Goal: Task Accomplishment & Management: Manage account settings

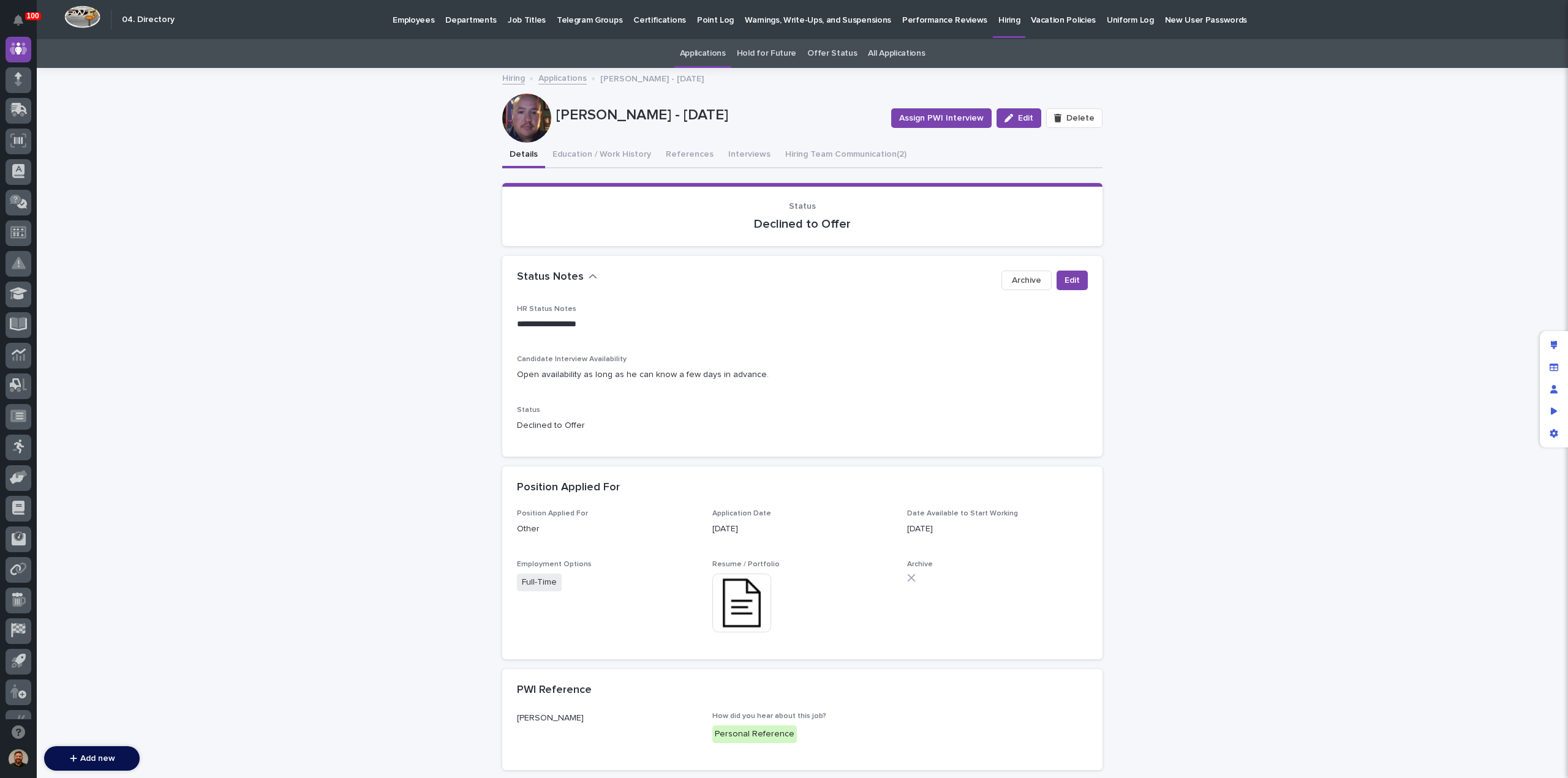
click at [403, 20] on p "Employees" at bounding box center [414, 13] width 42 height 25
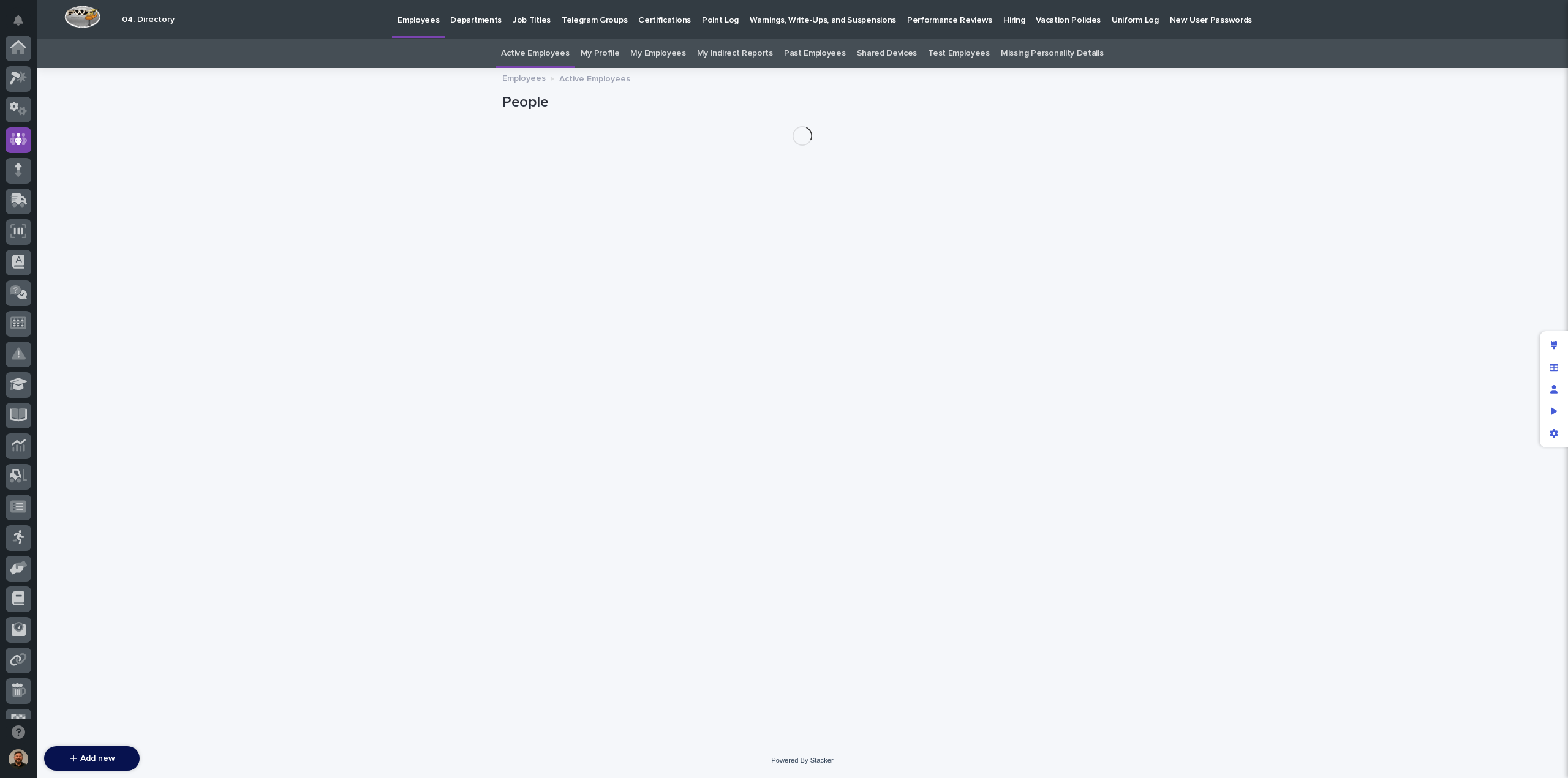
scroll to position [92, 0]
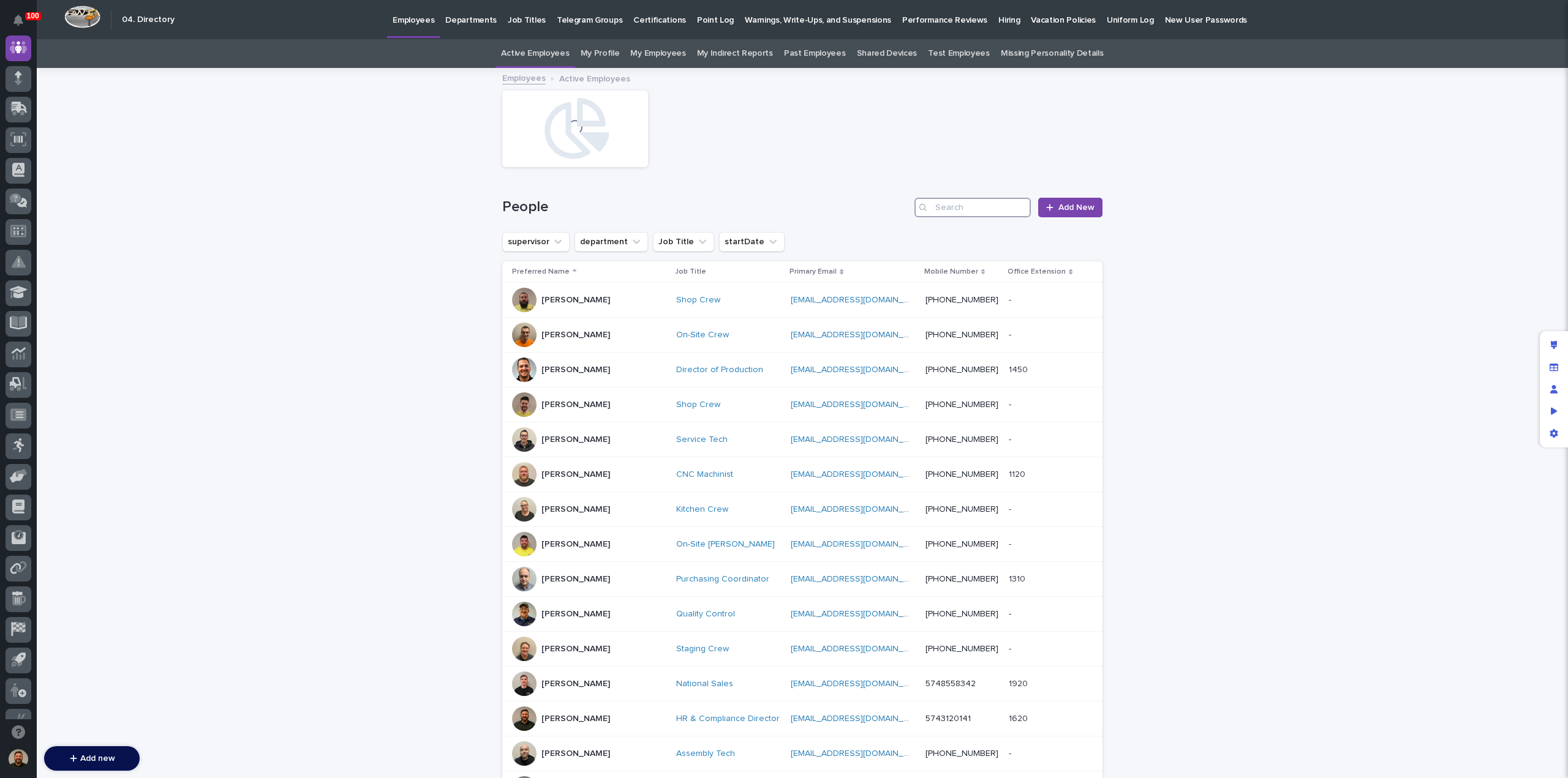
click at [981, 209] on input "Search" at bounding box center [972, 208] width 116 height 20
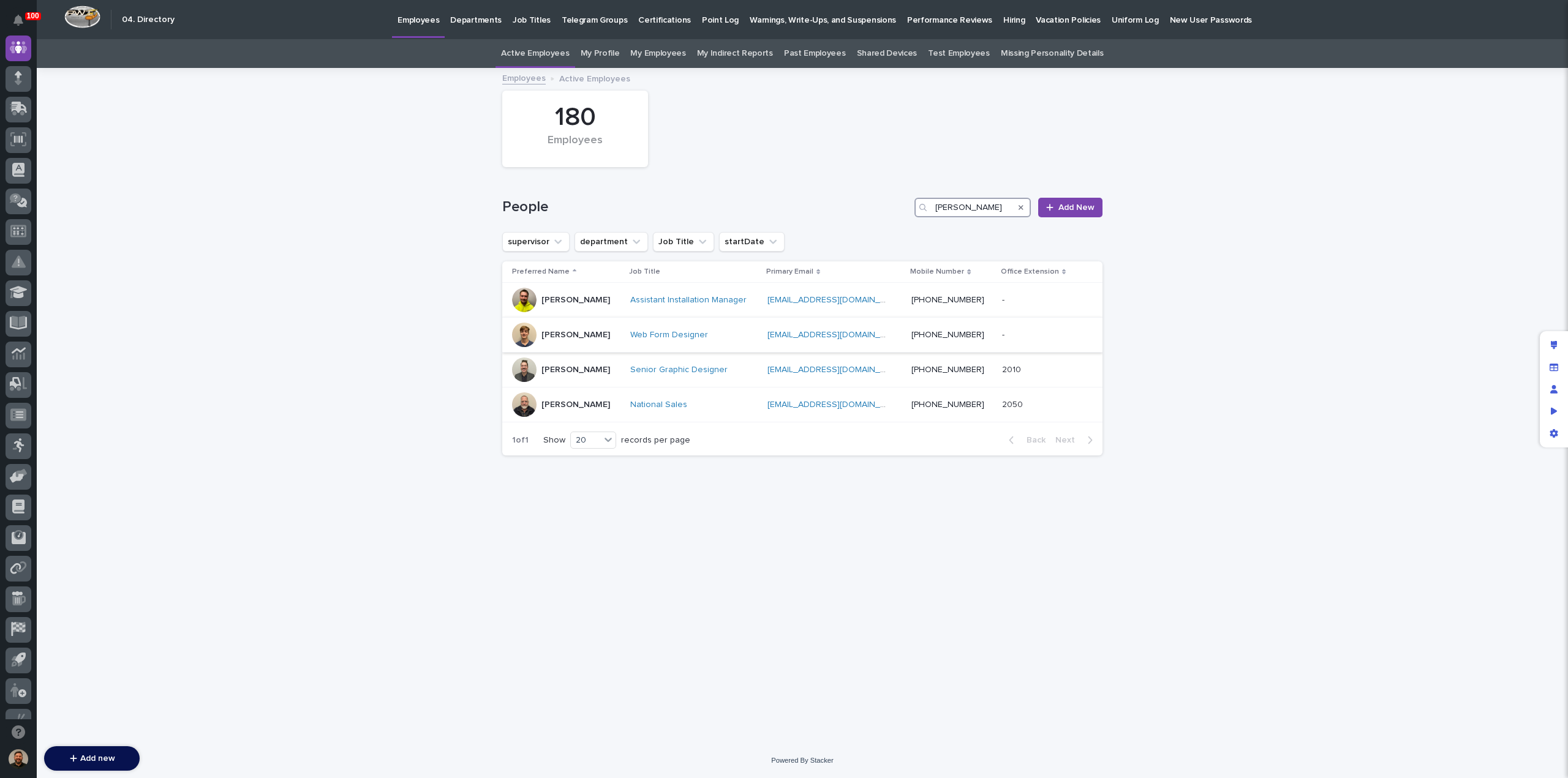
type input "[PERSON_NAME]"
click at [610, 336] on div "[PERSON_NAME]" at bounding box center [567, 335] width 109 height 24
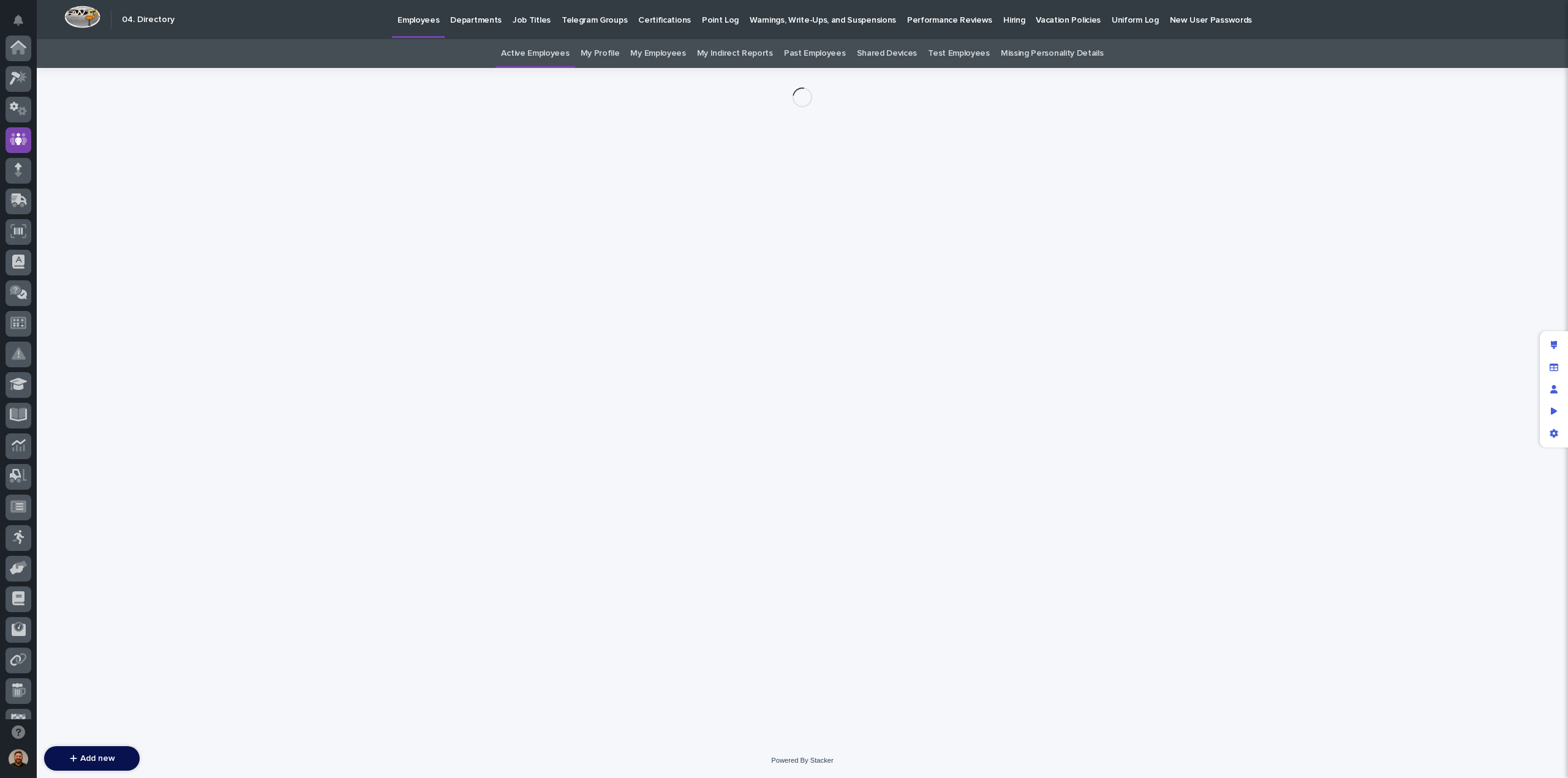
scroll to position [92, 0]
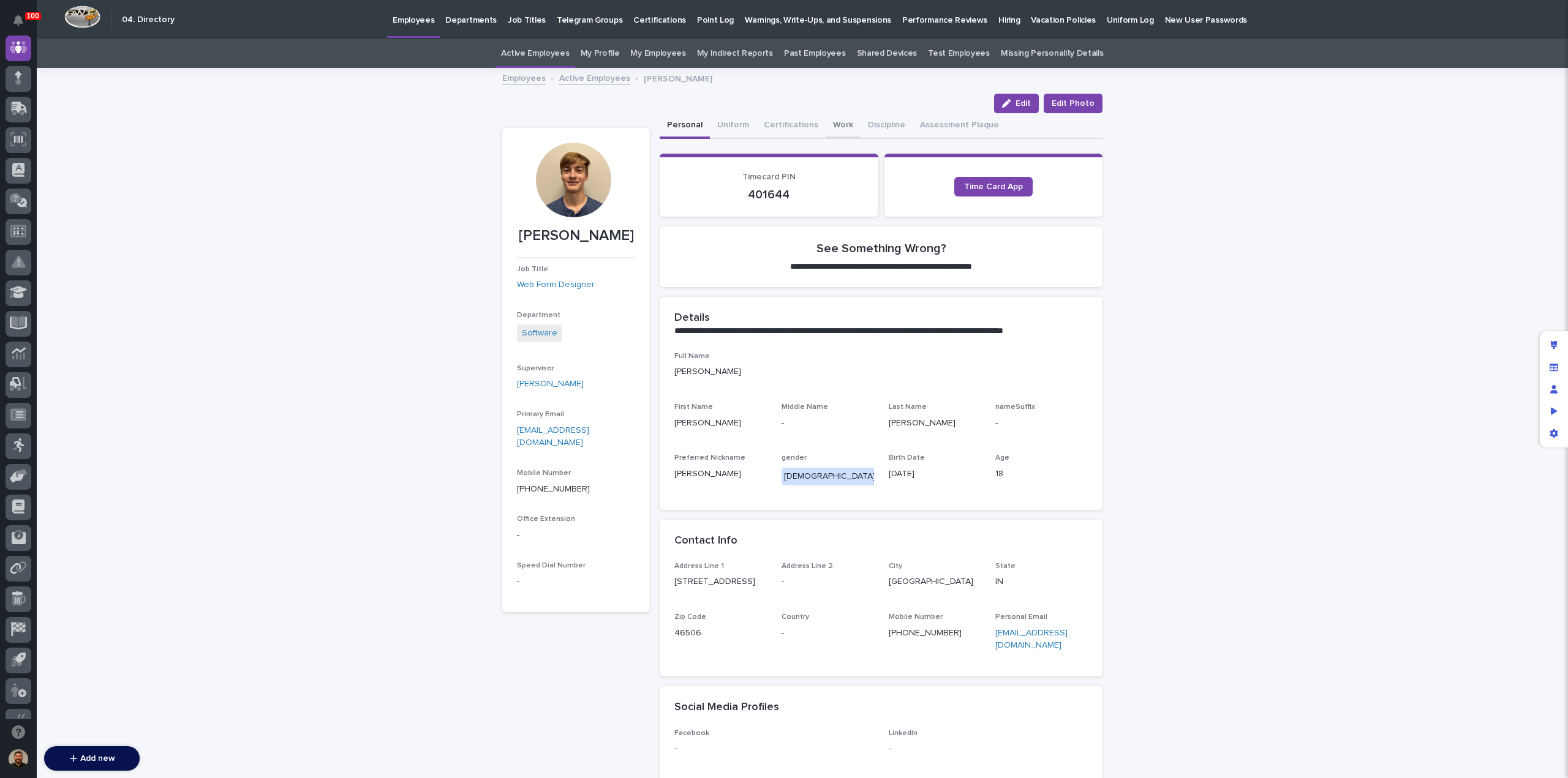
click at [837, 127] on button "Work" at bounding box center [842, 126] width 34 height 25
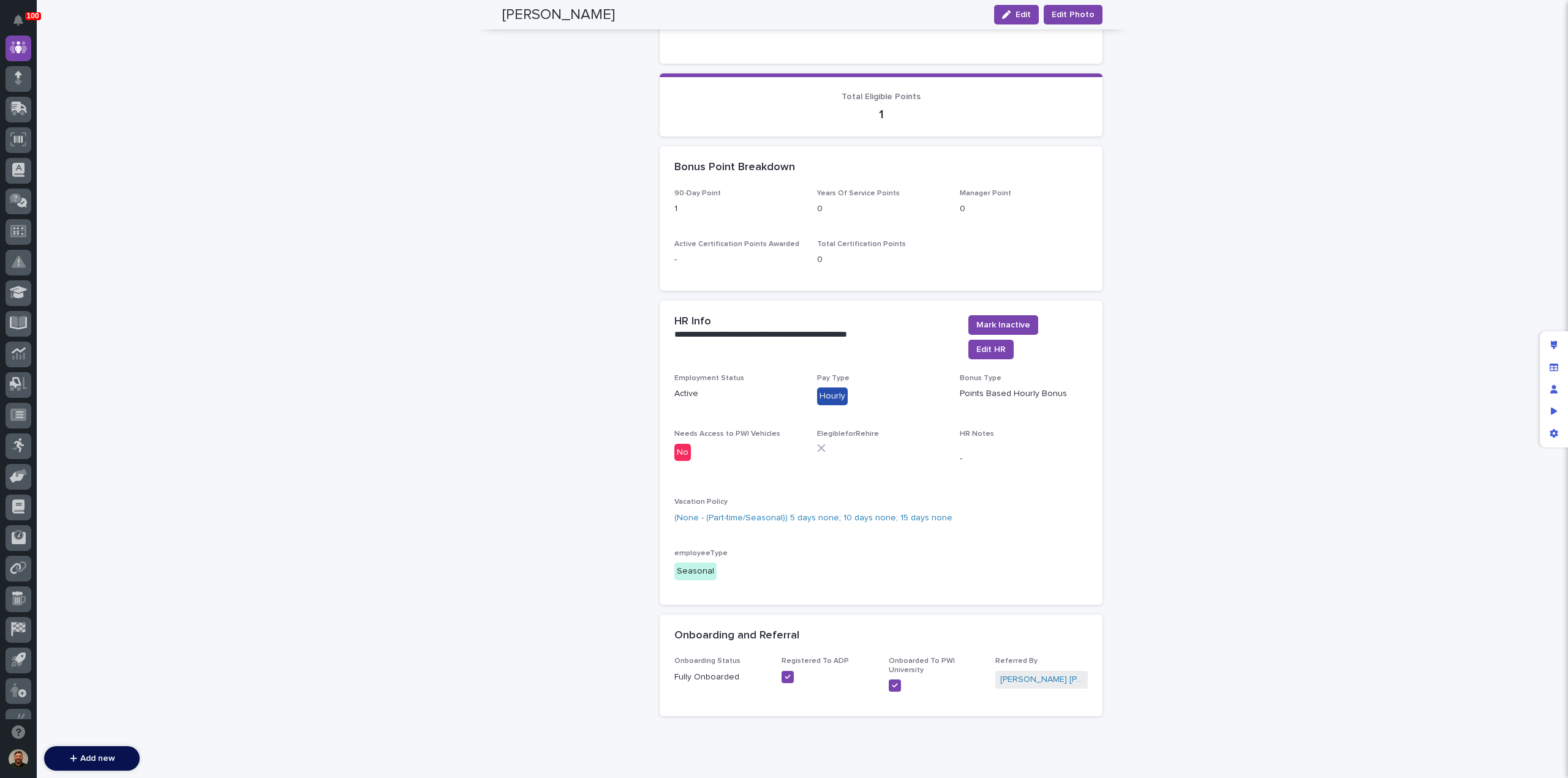
scroll to position [1236, 0]
click at [995, 344] on span "Edit HR" at bounding box center [991, 350] width 29 height 13
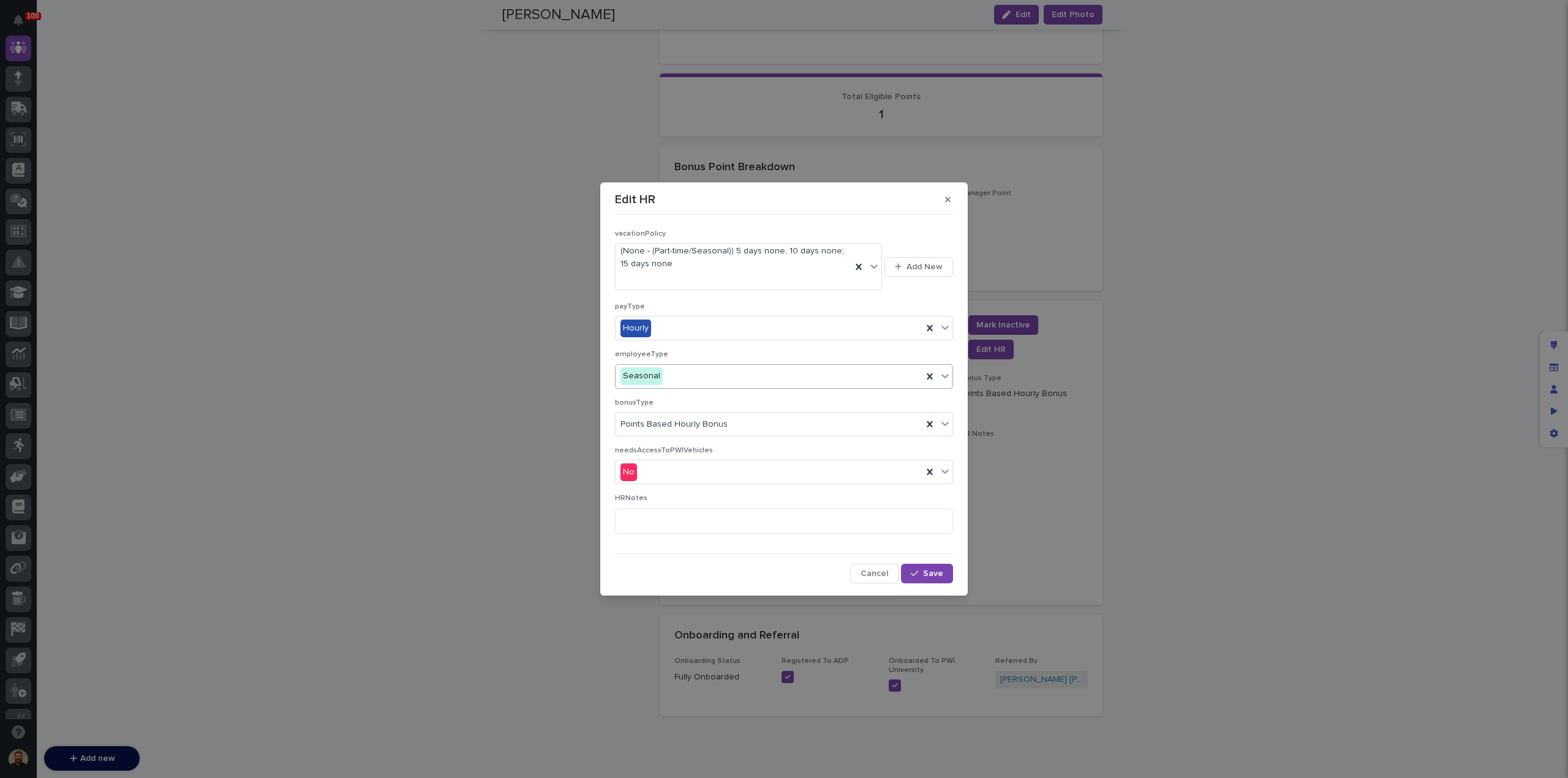
click at [710, 381] on div "Seasonal" at bounding box center [769, 376] width 307 height 20
click at [702, 416] on div "Part-Time" at bounding box center [781, 421] width 331 height 22
click at [861, 423] on div "Points Based Hourly Bonus" at bounding box center [769, 424] width 307 height 20
click at [923, 571] on span "Save" at bounding box center [933, 573] width 20 height 8
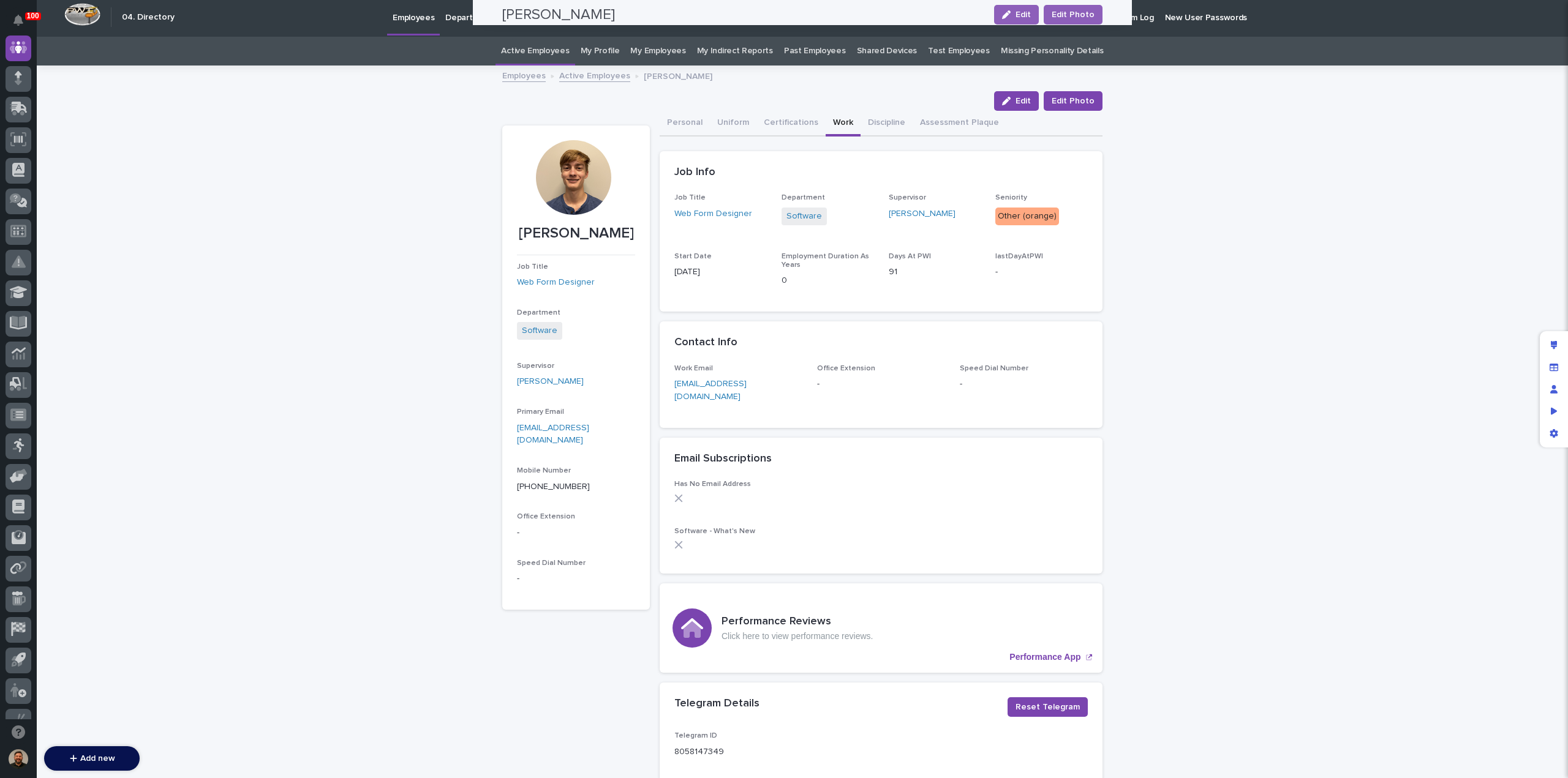
scroll to position [0, 0]
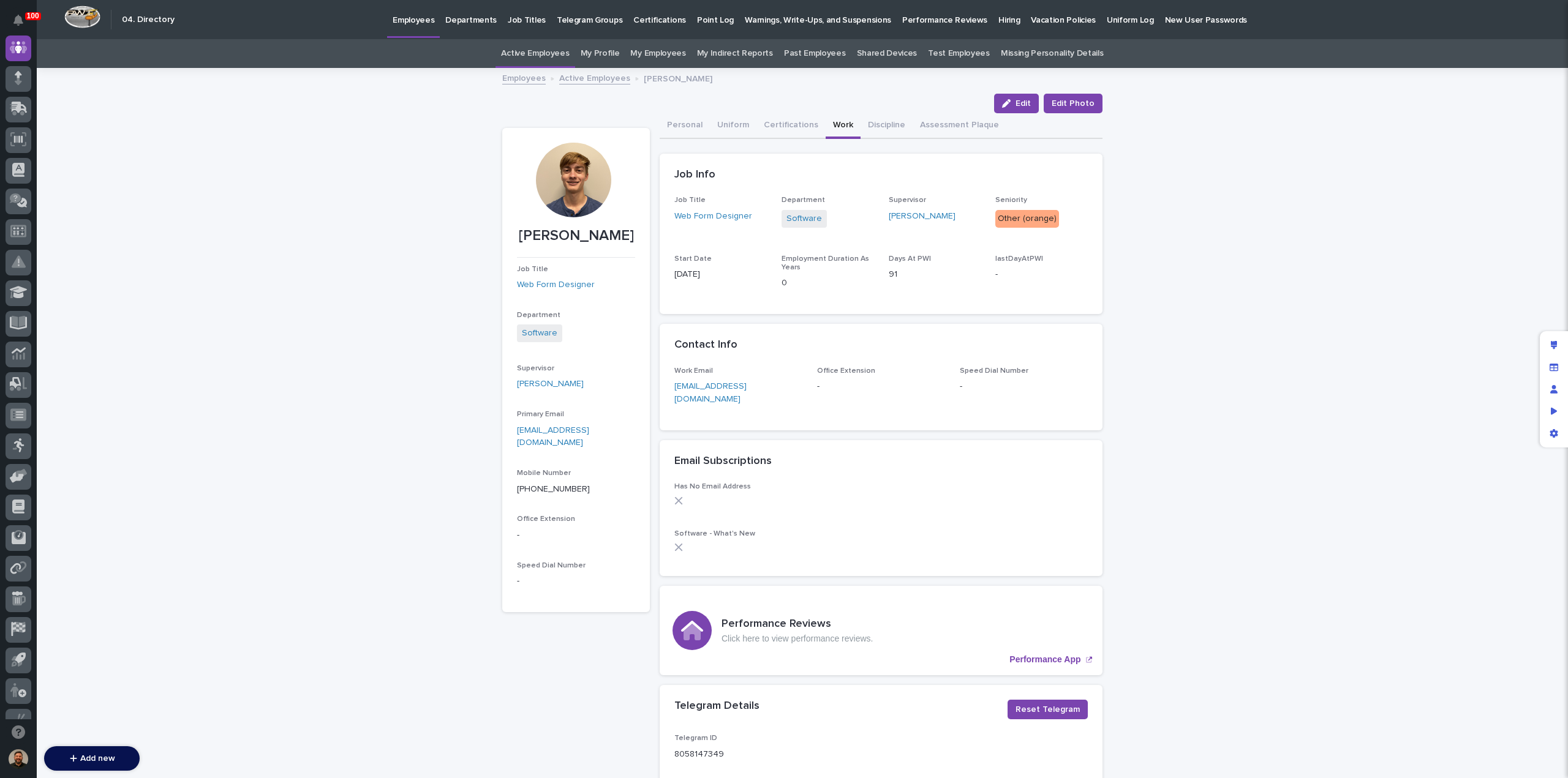
click at [541, 54] on link "Active Employees" at bounding box center [534, 53] width 68 height 29
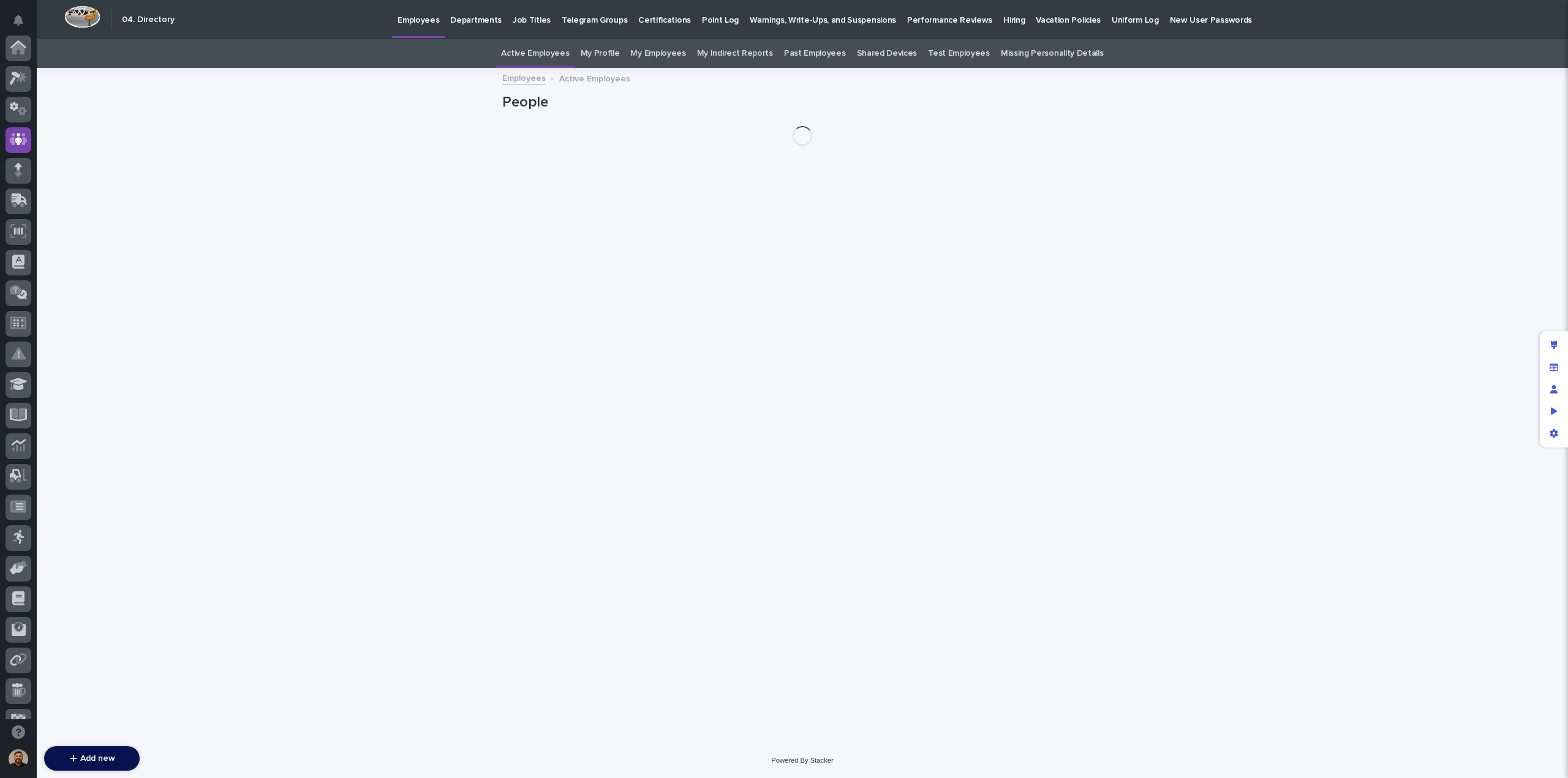
scroll to position [92, 0]
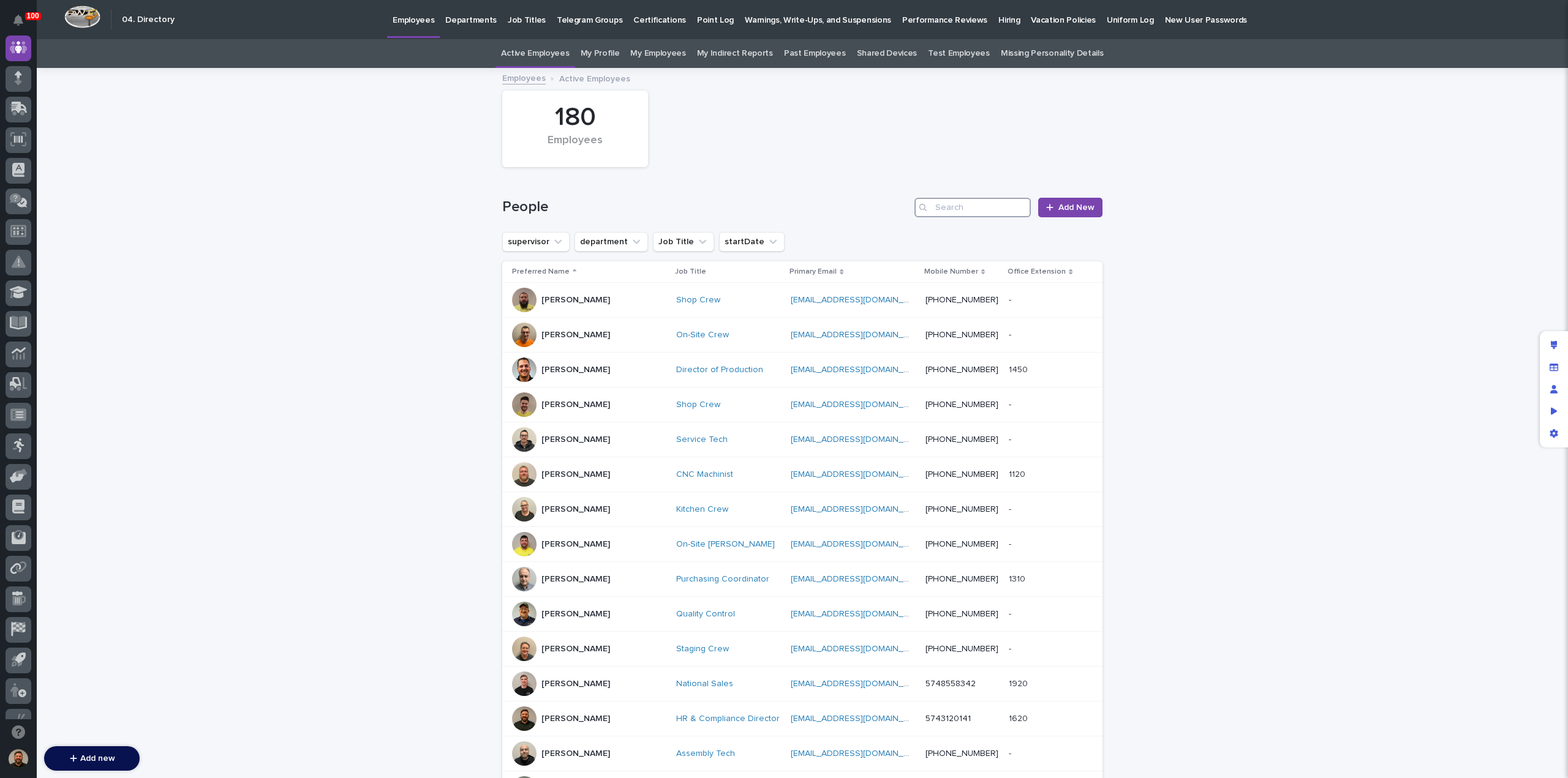
click at [938, 209] on input "Search" at bounding box center [972, 208] width 116 height 20
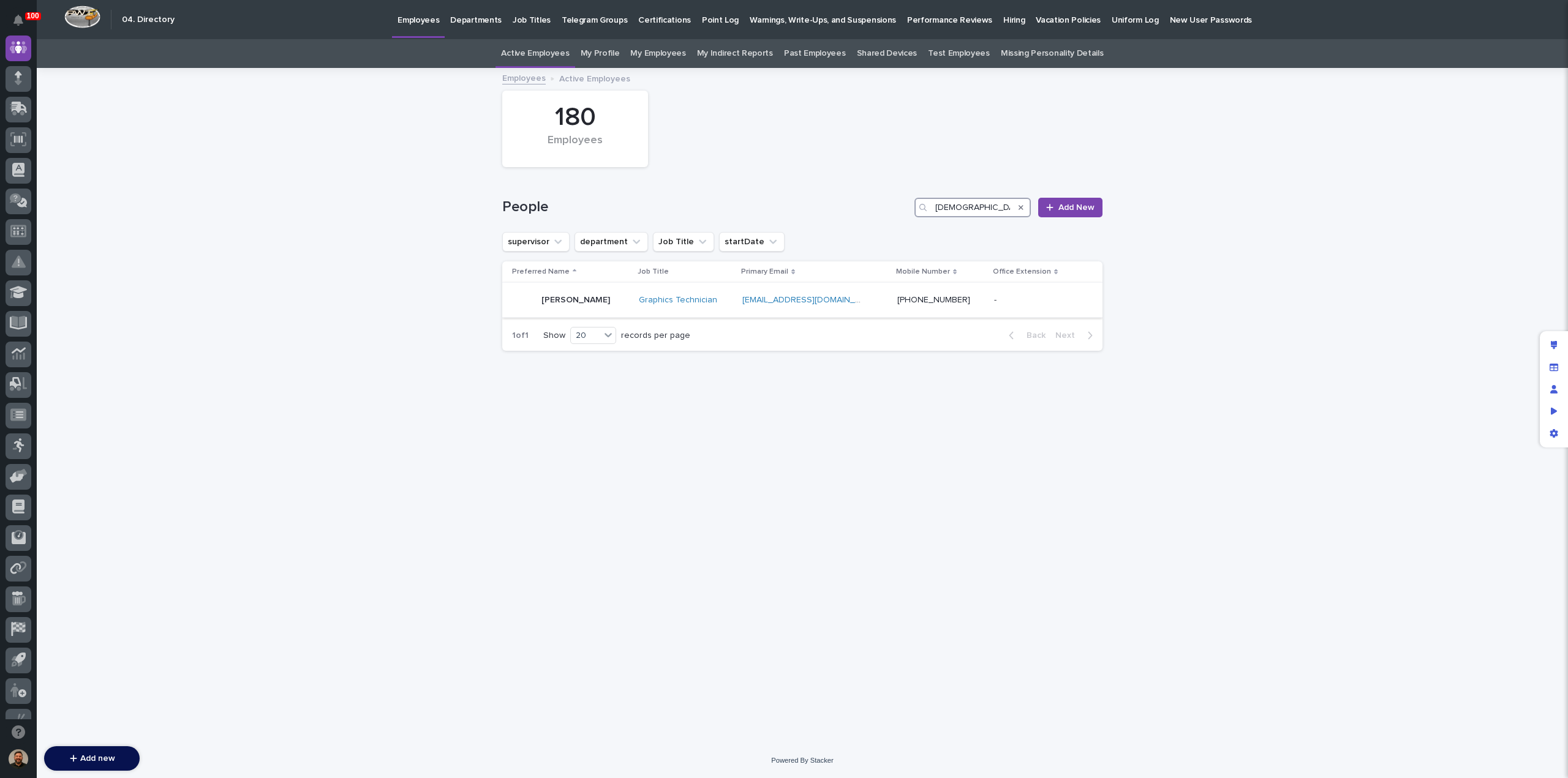
type input "[DEMOGRAPHIC_DATA]"
click at [619, 303] on div "[PERSON_NAME]" at bounding box center [570, 299] width 117 height 24
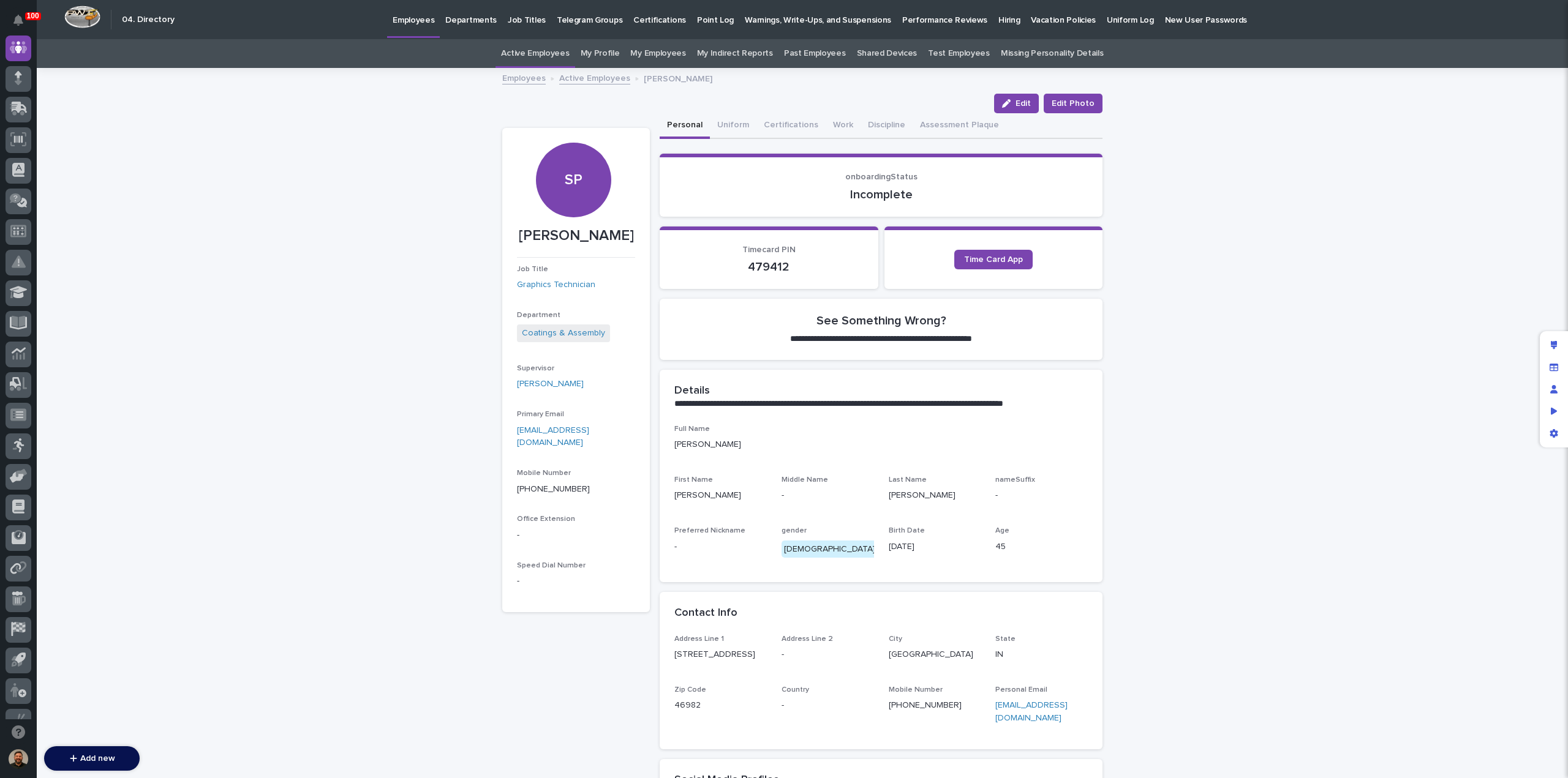
click at [998, 23] on p "Hiring" at bounding box center [1009, 13] width 22 height 25
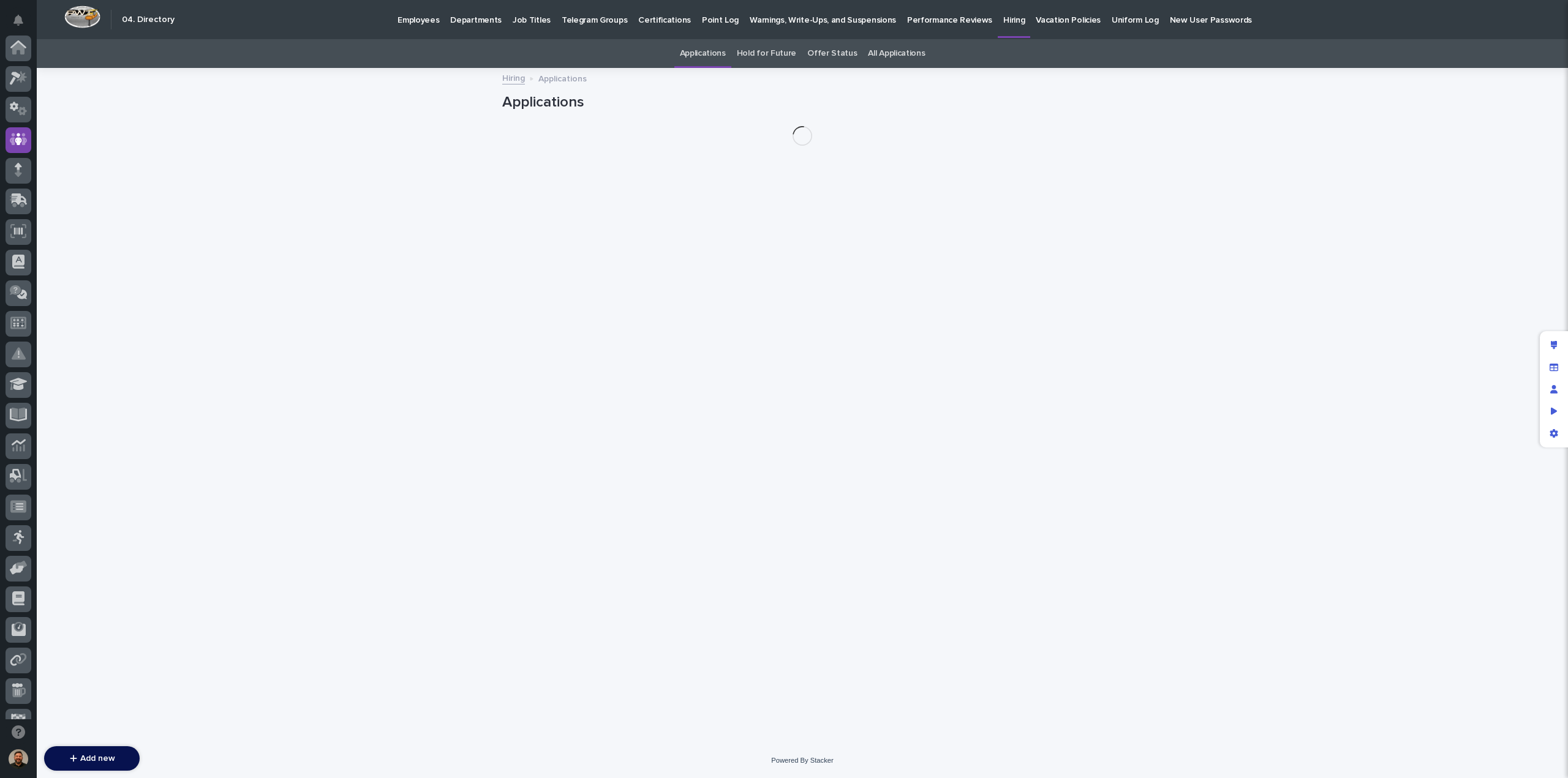
scroll to position [92, 0]
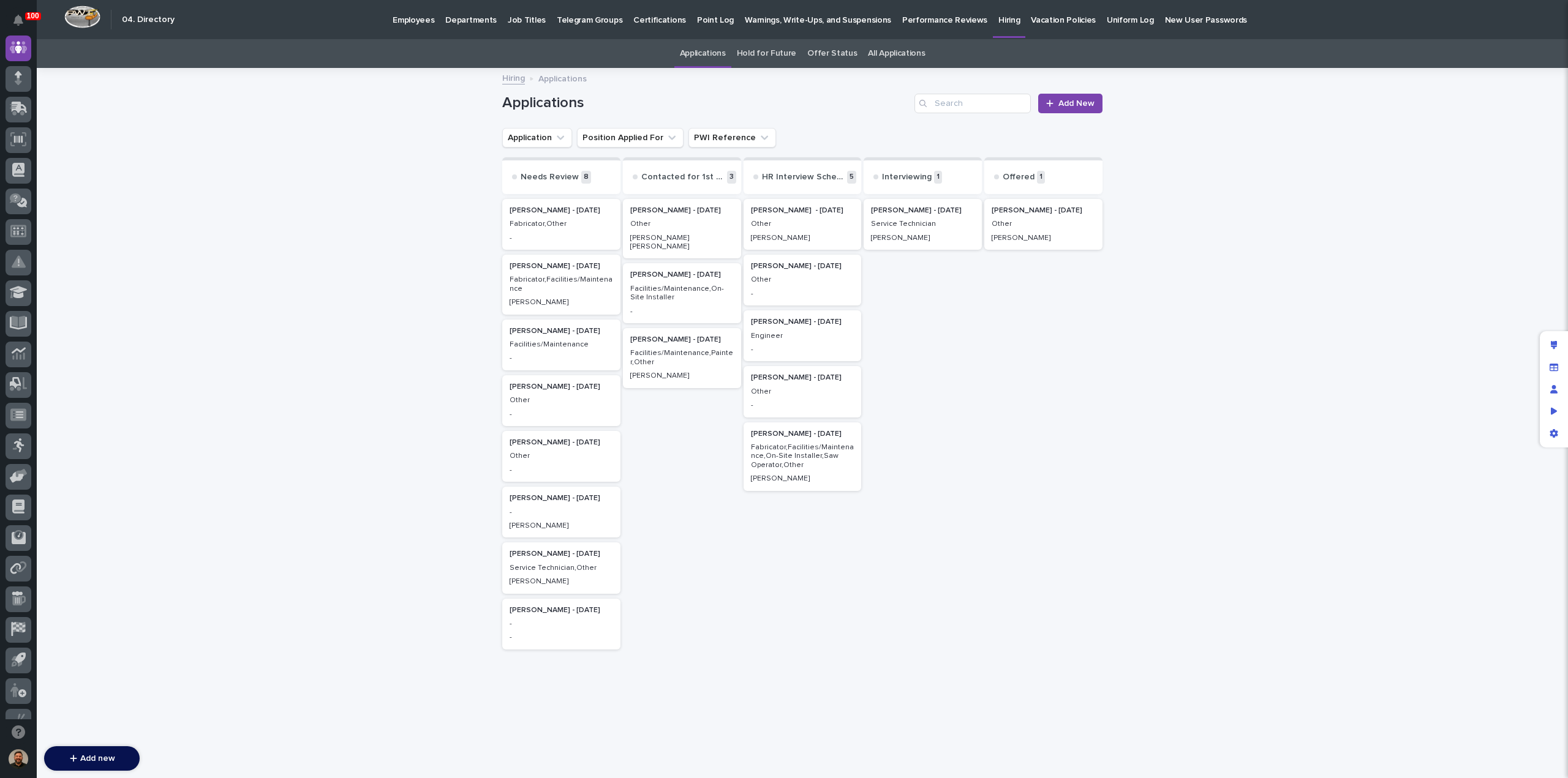
click at [537, 235] on p "-" at bounding box center [561, 238] width 103 height 8
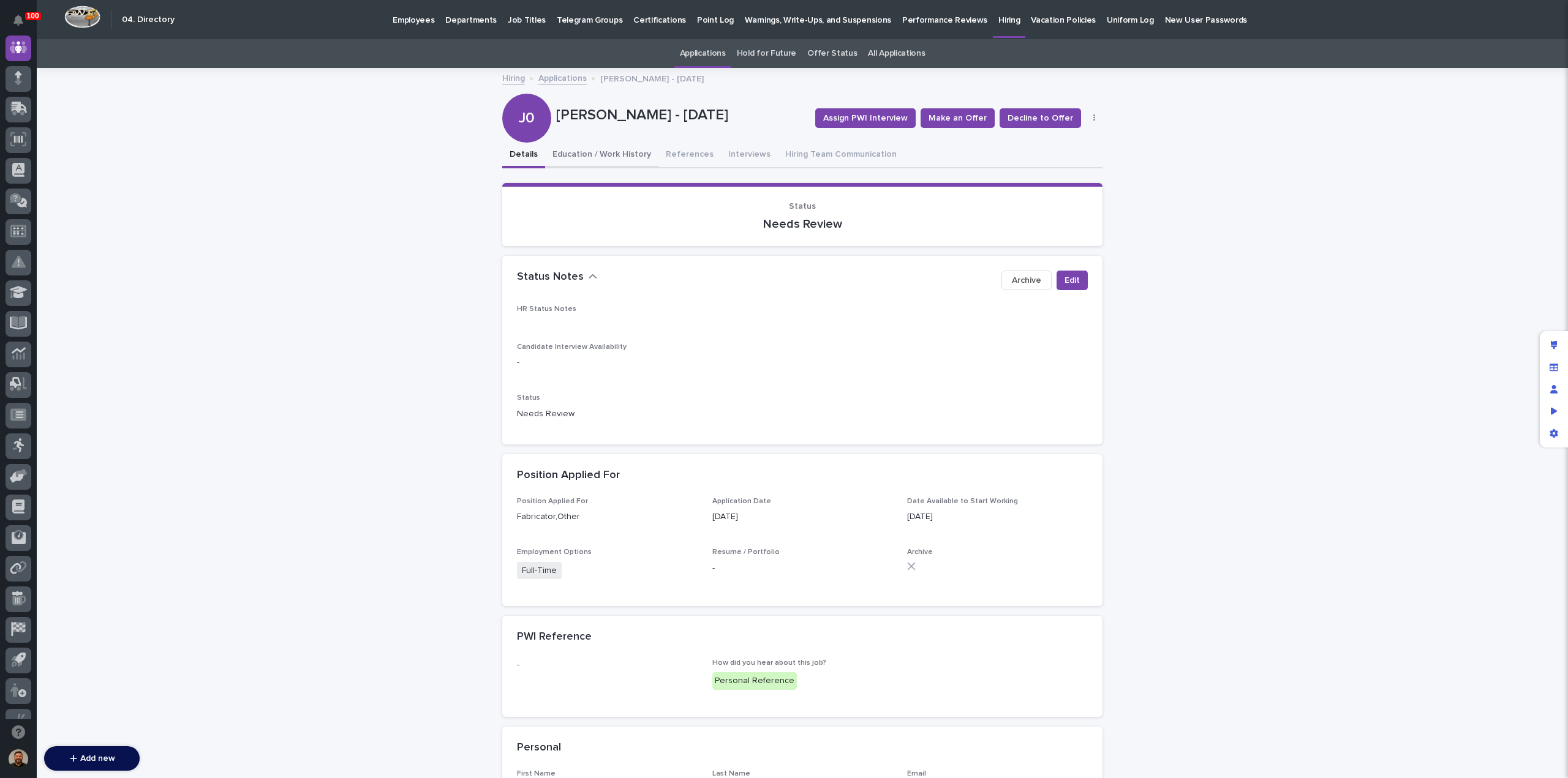
click at [572, 156] on button "Education / Work History" at bounding box center [601, 155] width 113 height 25
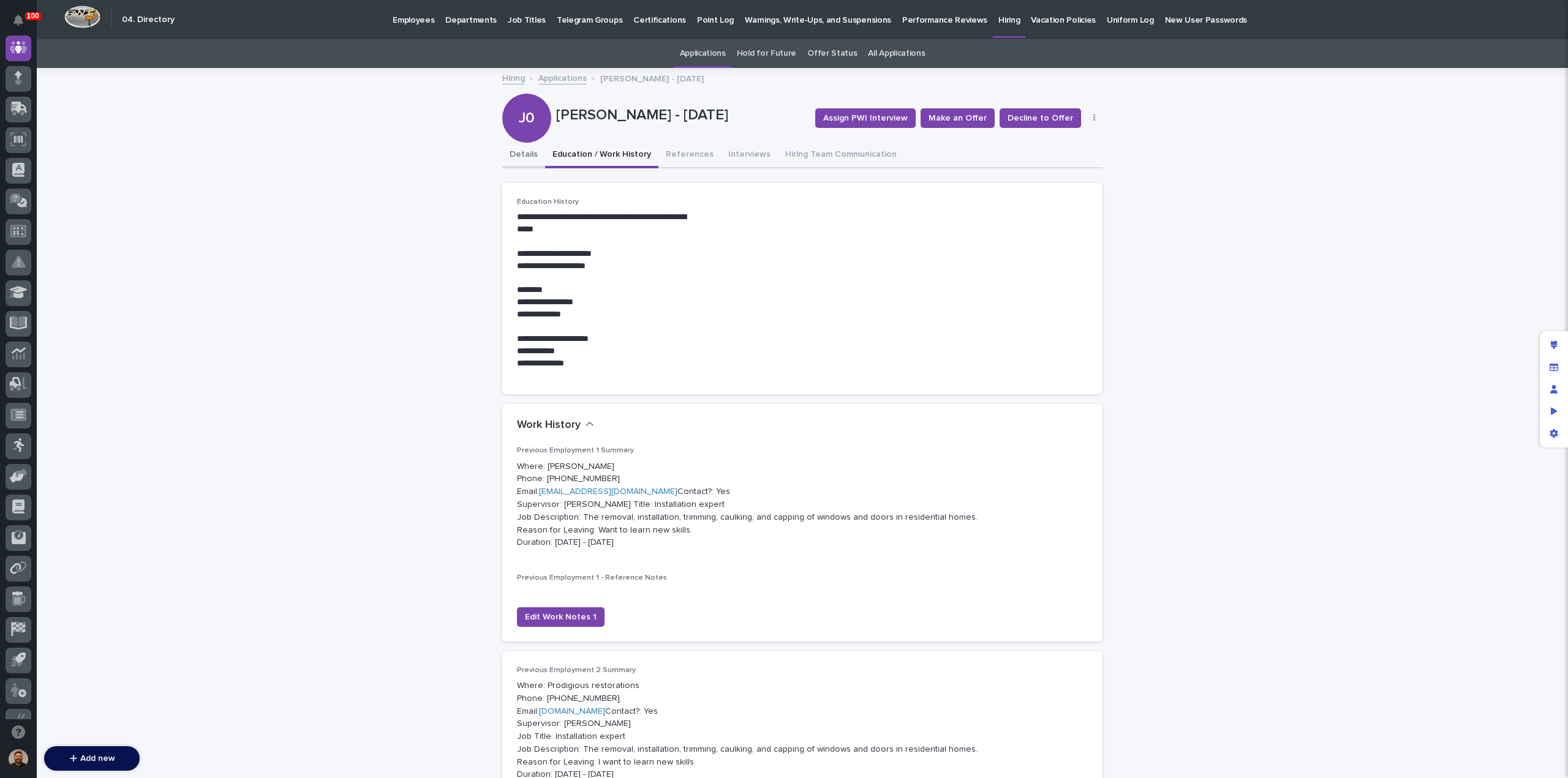
click at [514, 156] on button "Details" at bounding box center [523, 155] width 43 height 25
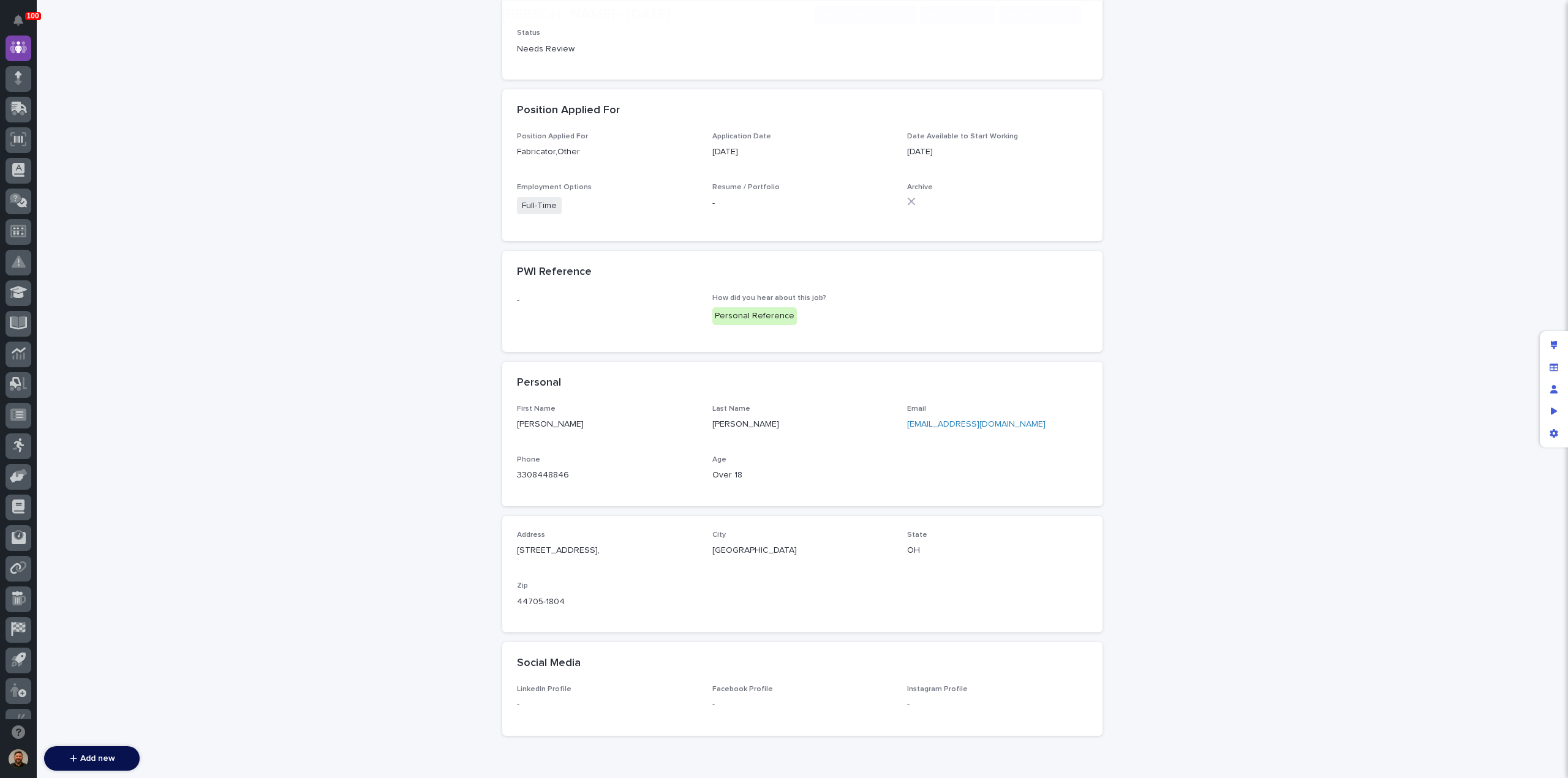
scroll to position [428, 0]
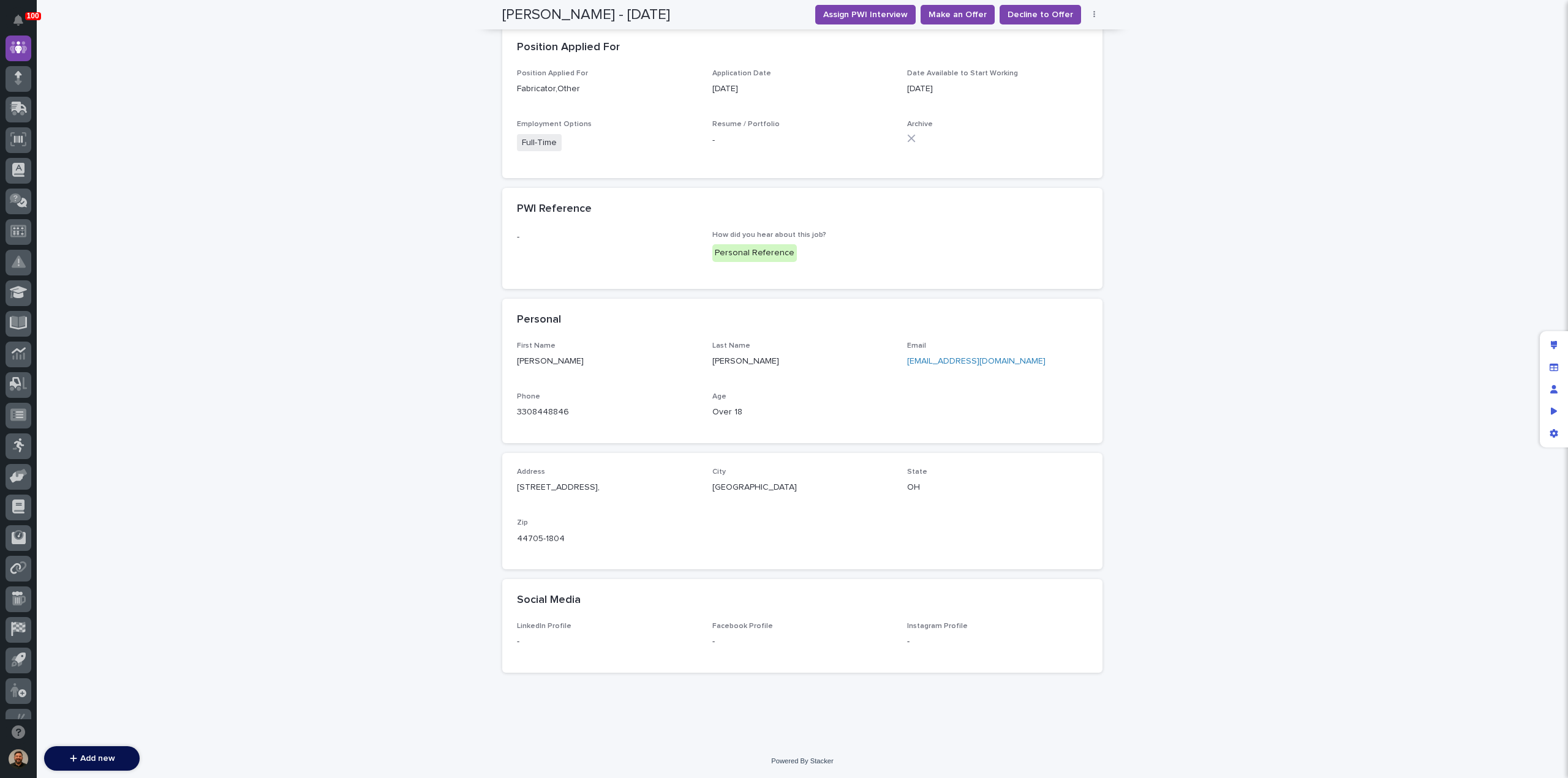
click at [925, 359] on link "[EMAIL_ADDRESS][DOMAIN_NAME]" at bounding box center [976, 361] width 139 height 8
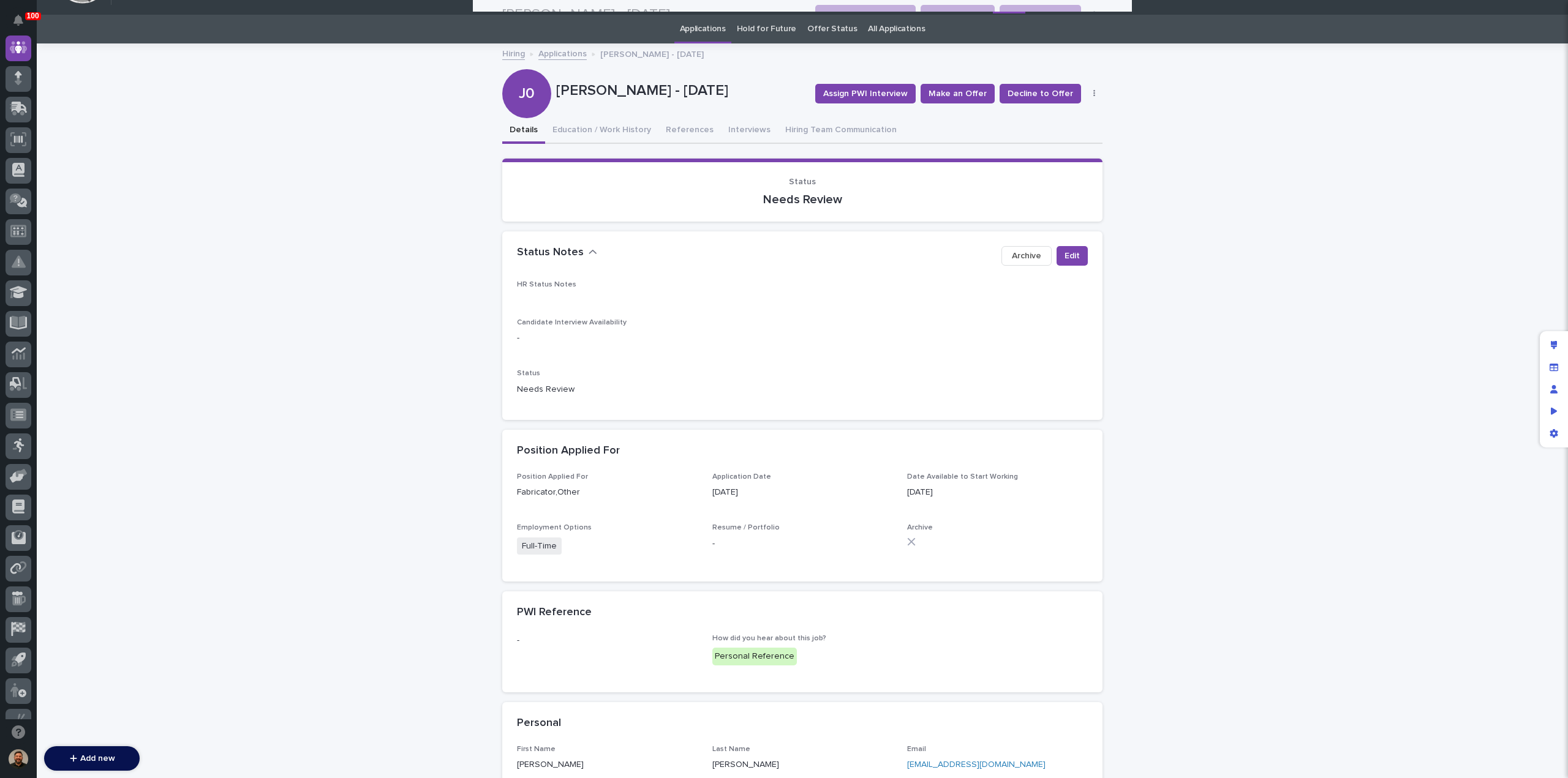
scroll to position [0, 0]
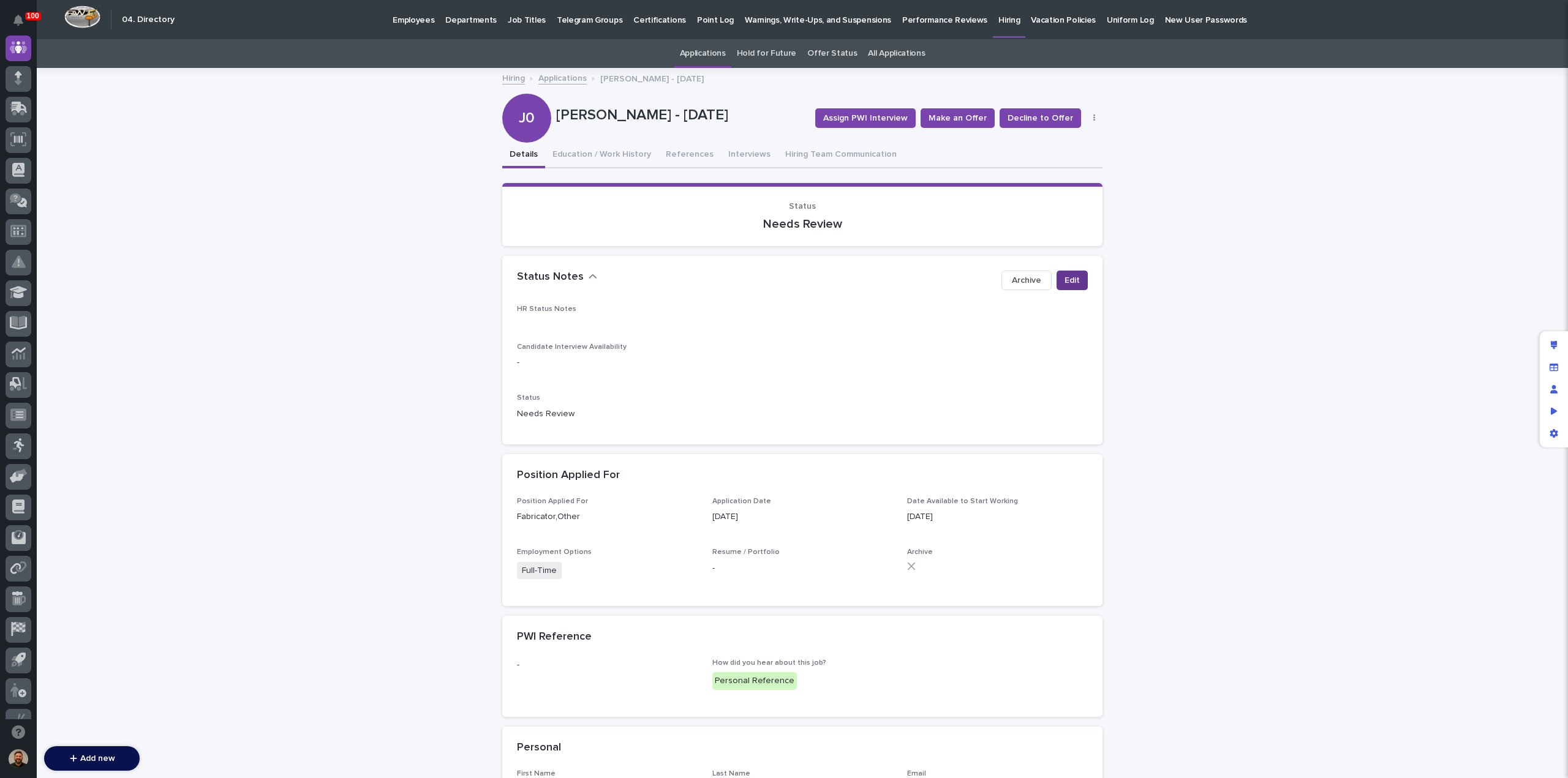
click at [1057, 282] on button "Edit" at bounding box center [1072, 281] width 31 height 20
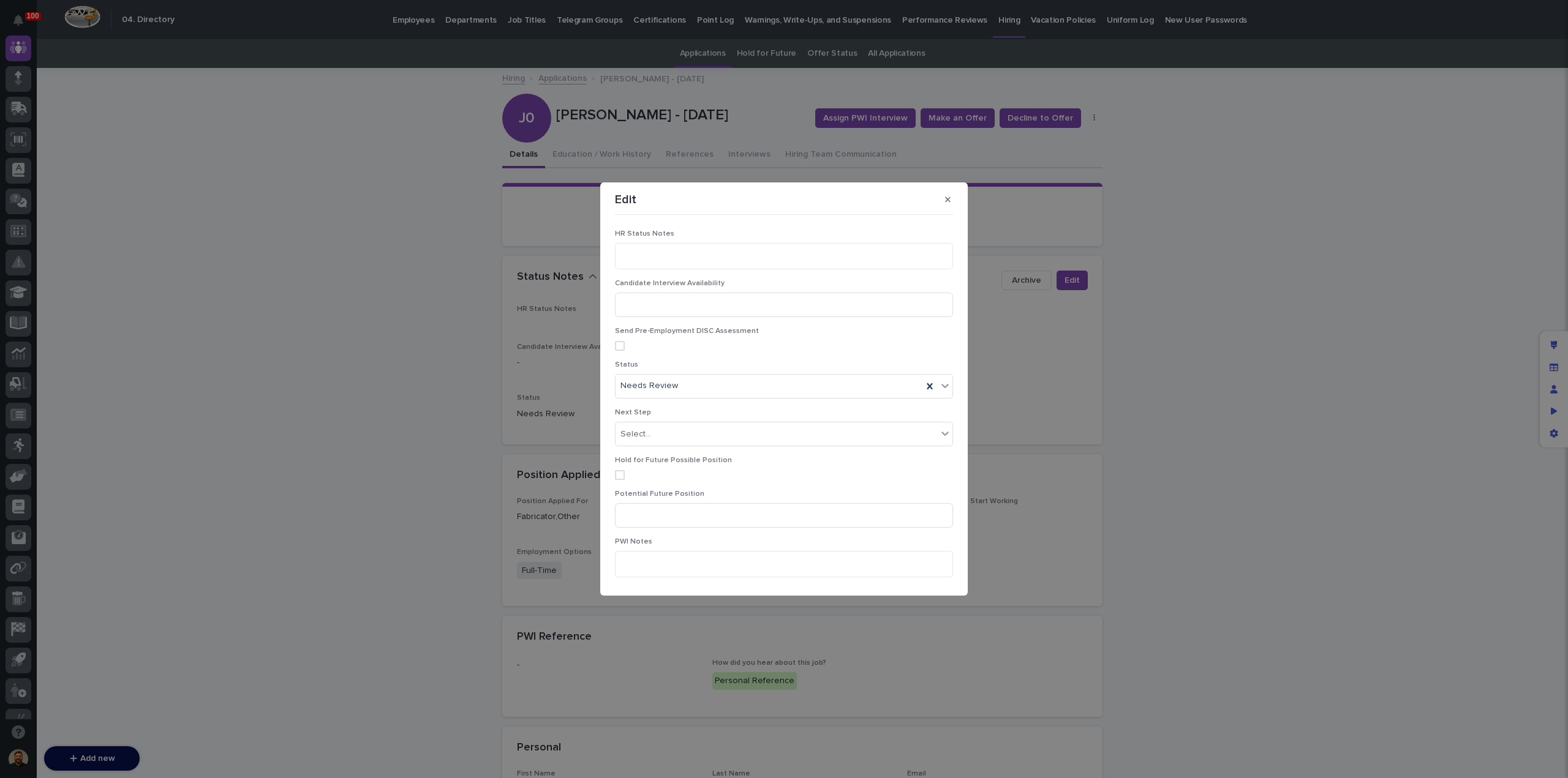
click at [632, 242] on div "HR Status Notes" at bounding box center [784, 254] width 338 height 50
click at [657, 261] on textarea at bounding box center [784, 256] width 338 height 25
type textarea "**********"
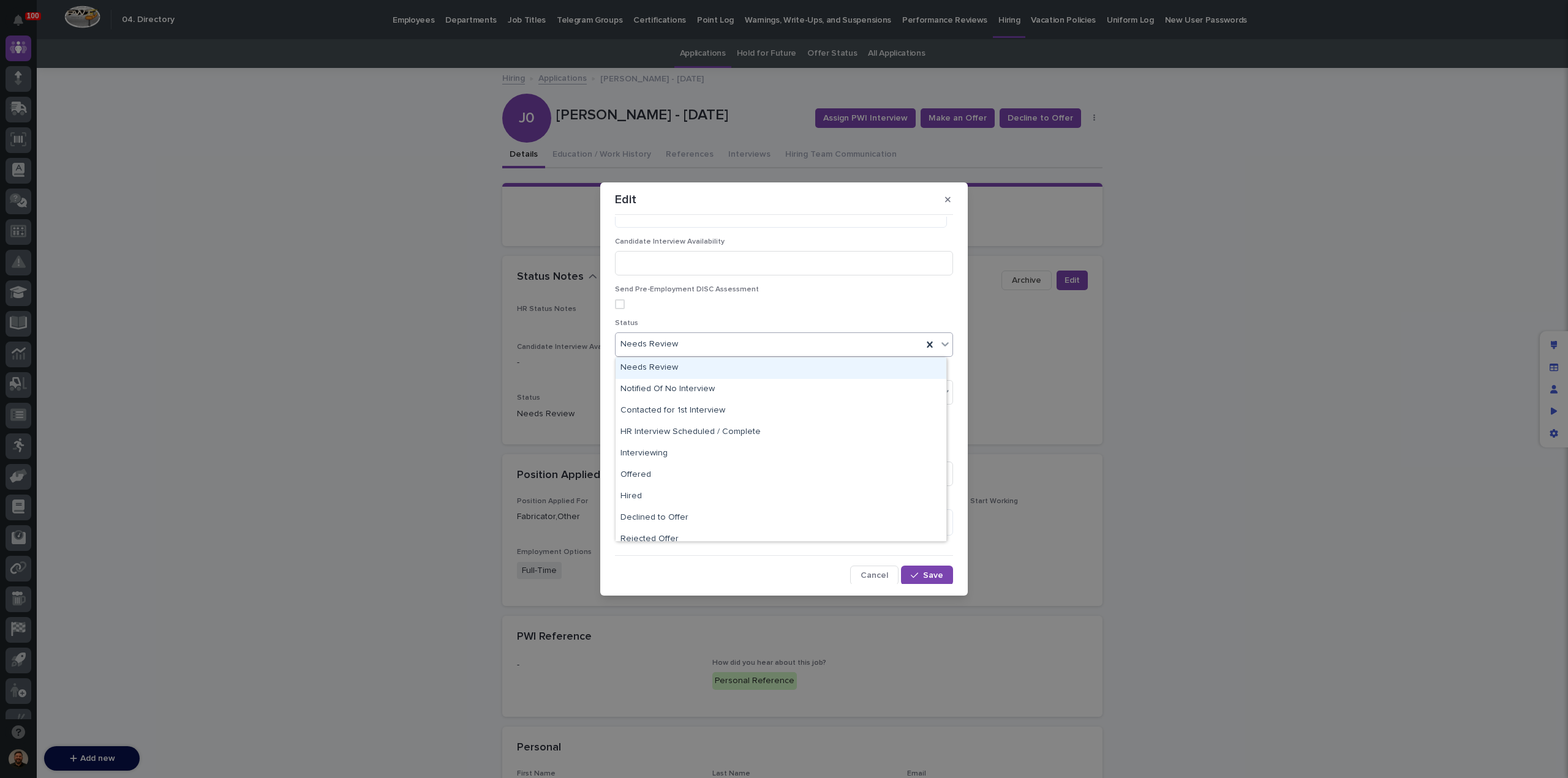
click at [744, 344] on div "Needs Review" at bounding box center [769, 345] width 307 height 20
click at [748, 413] on div "Contacted for 1st Interview" at bounding box center [781, 412] width 331 height 22
click at [920, 580] on button "Save" at bounding box center [926, 577] width 52 height 20
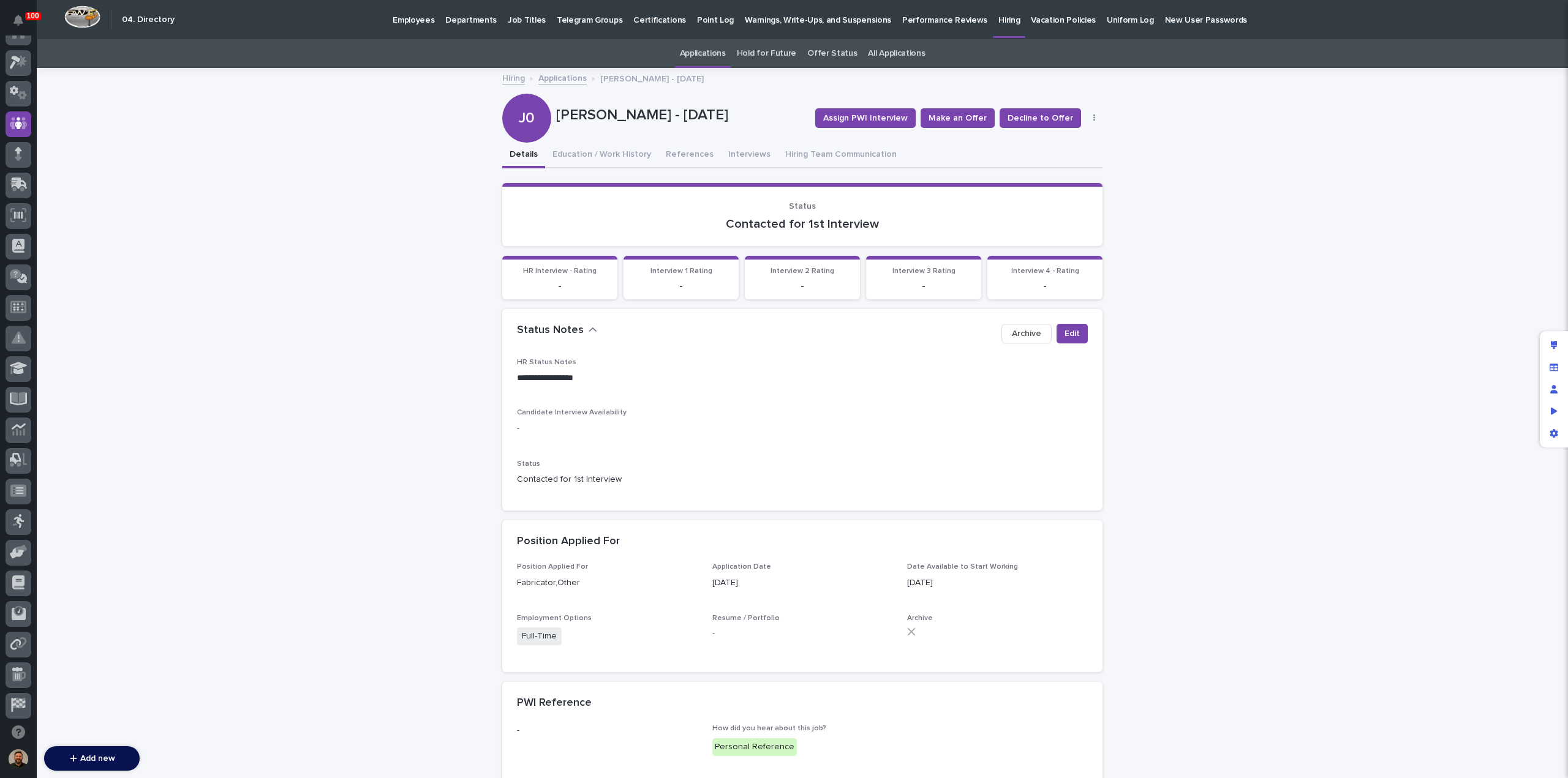
scroll to position [0, 0]
click at [24, 38] on div at bounding box center [18, 48] width 25 height 25
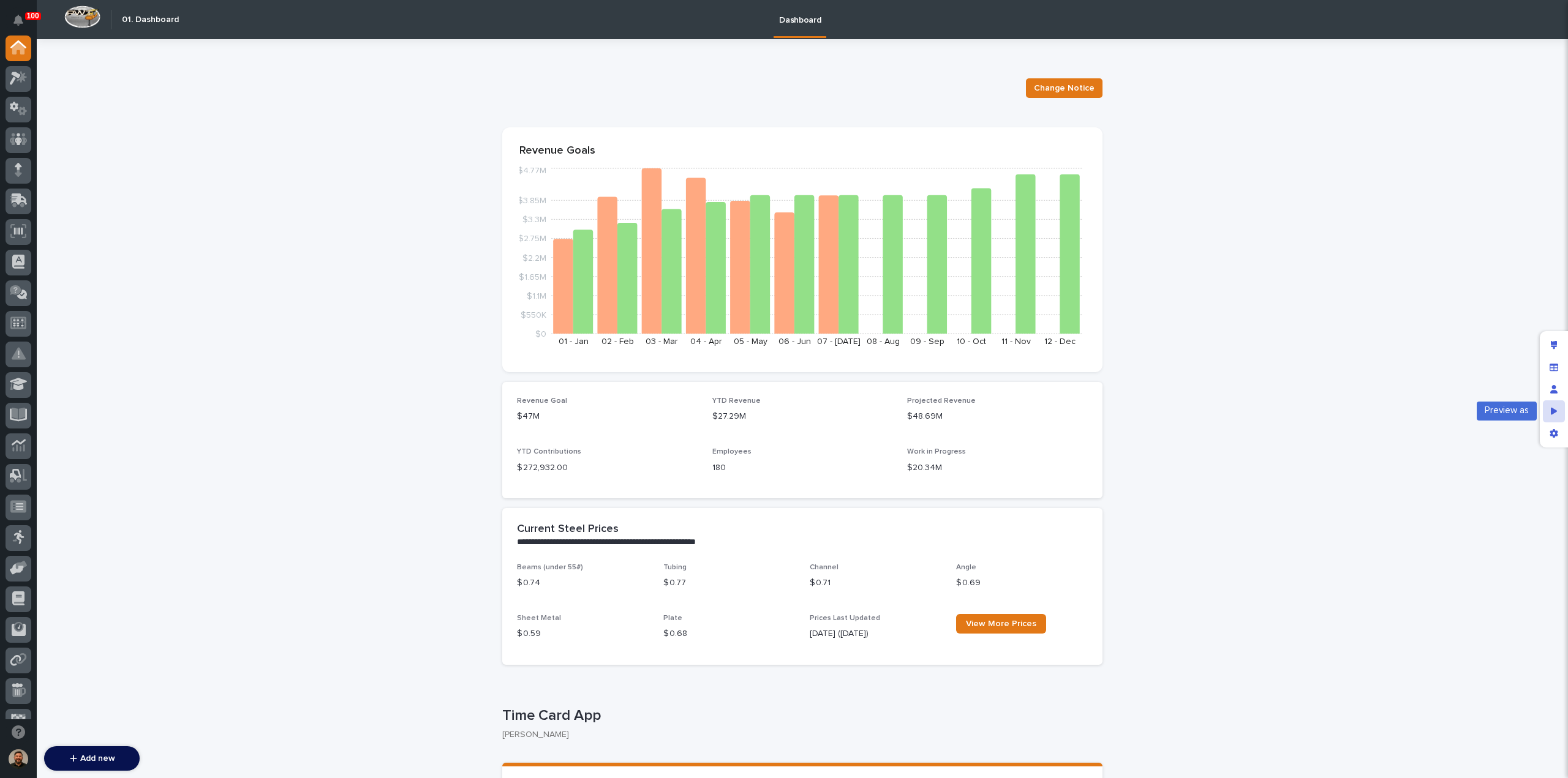
click at [1551, 406] on div "Preview as" at bounding box center [1553, 412] width 22 height 22
